Goal: Book appointment/travel/reservation

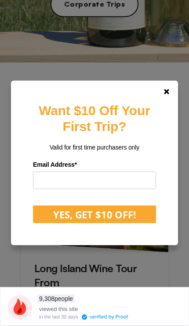
scroll to position [301, 0]
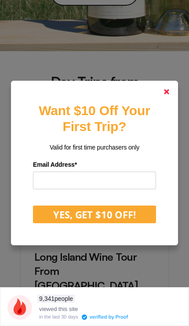
click at [167, 94] on polygon at bounding box center [166, 91] width 5 height 5
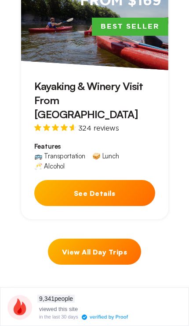
click at [64, 238] on link "View All Day Trips" at bounding box center [94, 251] width 93 height 26
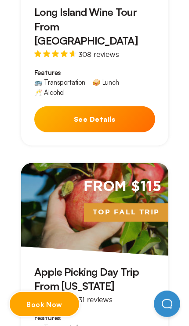
scroll to position [2669, 0]
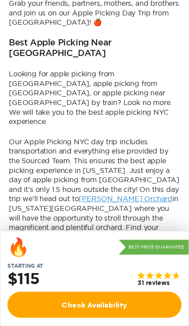
scroll to position [378, 0]
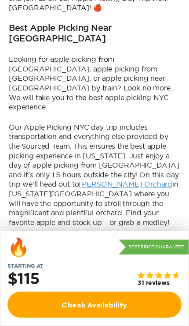
click at [102, 304] on link "Check Availability" at bounding box center [94, 304] width 174 height 26
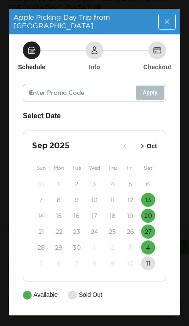
click at [143, 143] on icon "button" at bounding box center [142, 145] width 9 height 9
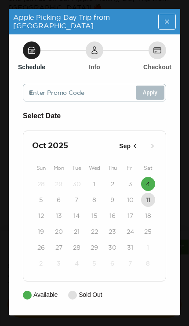
click at [134, 146] on icon "button" at bounding box center [135, 145] width 9 height 9
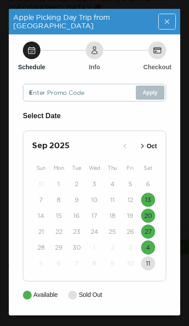
click at [150, 149] on p "Oct" at bounding box center [152, 145] width 10 height 9
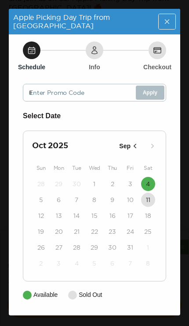
click at [145, 189] on button "4" at bounding box center [148, 184] width 14 height 14
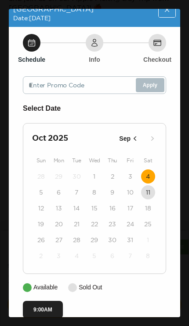
scroll to position [24, 0]
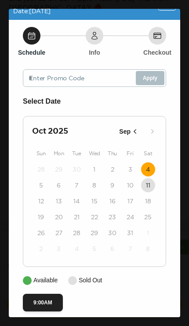
click at [150, 165] on time "4" at bounding box center [148, 169] width 4 height 9
click at [137, 127] on icon "button" at bounding box center [135, 131] width 9 height 9
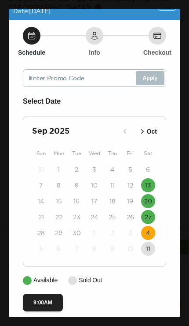
scroll to position [378, 0]
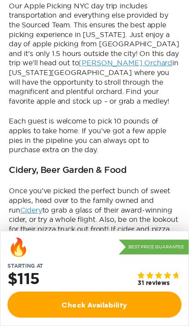
scroll to position [500, 0]
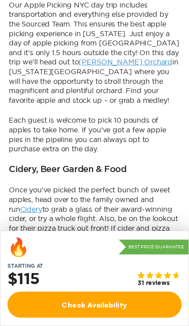
click at [148, 304] on link "Check Availability" at bounding box center [94, 304] width 174 height 26
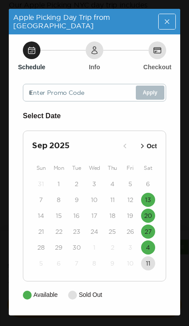
click at [149, 144] on p "Oct" at bounding box center [152, 145] width 10 height 9
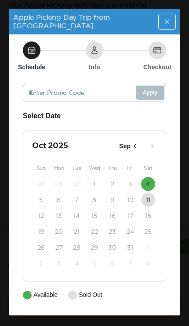
click at [136, 145] on icon "button" at bounding box center [135, 145] width 9 height 9
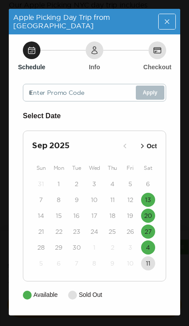
click at [150, 145] on p "Oct" at bounding box center [152, 145] width 10 height 9
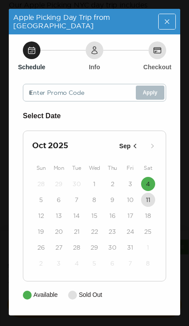
click at [134, 143] on icon "button" at bounding box center [135, 145] width 9 height 9
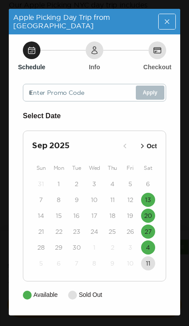
click at [150, 145] on p "Oct" at bounding box center [152, 145] width 10 height 9
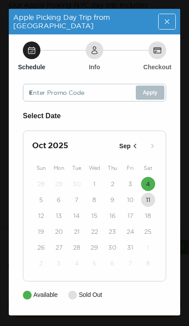
click at [172, 20] on div "Close" at bounding box center [167, 21] width 17 height 15
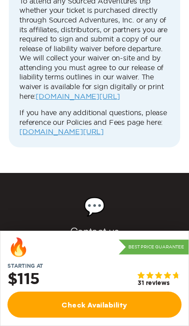
scroll to position [3380, 0]
